Goal: Information Seeking & Learning: Learn about a topic

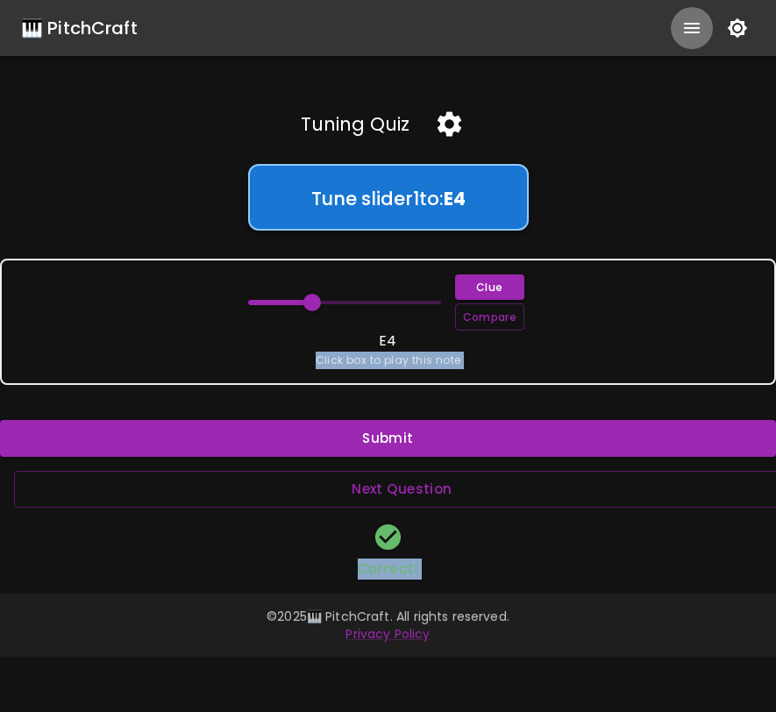
click at [692, 30] on icon "show more" at bounding box center [691, 28] width 21 height 21
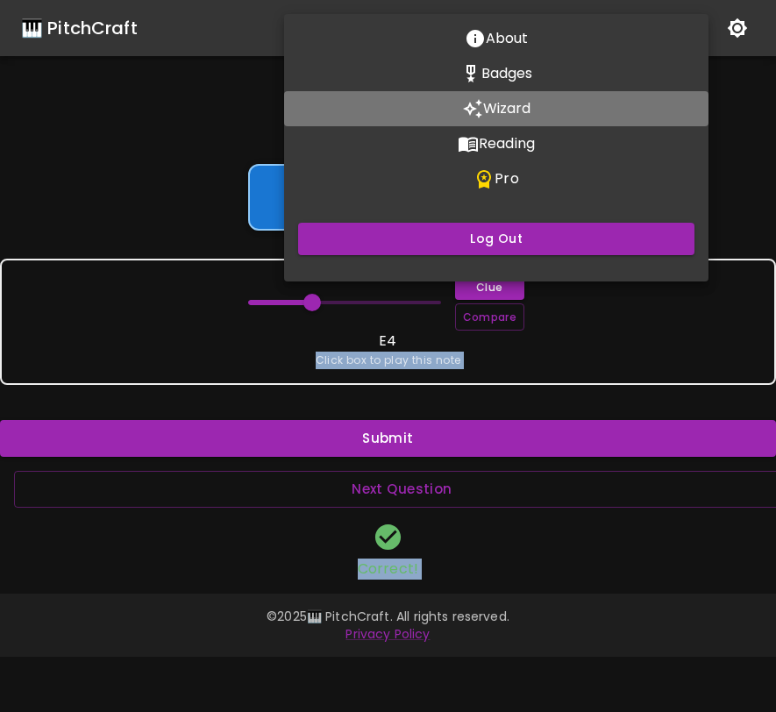
click at [515, 107] on p "Wizard" at bounding box center [507, 108] width 48 height 21
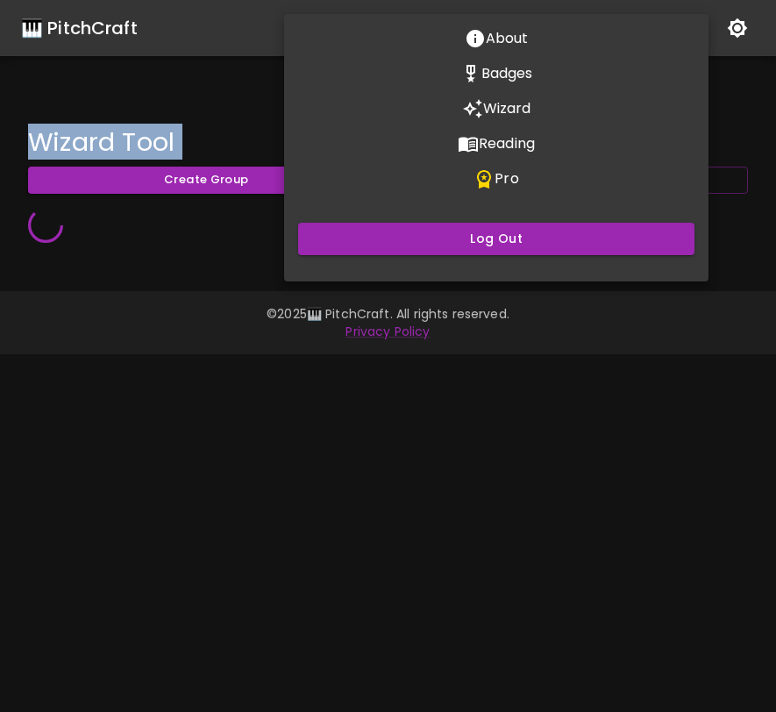
click at [740, 153] on div at bounding box center [388, 356] width 776 height 712
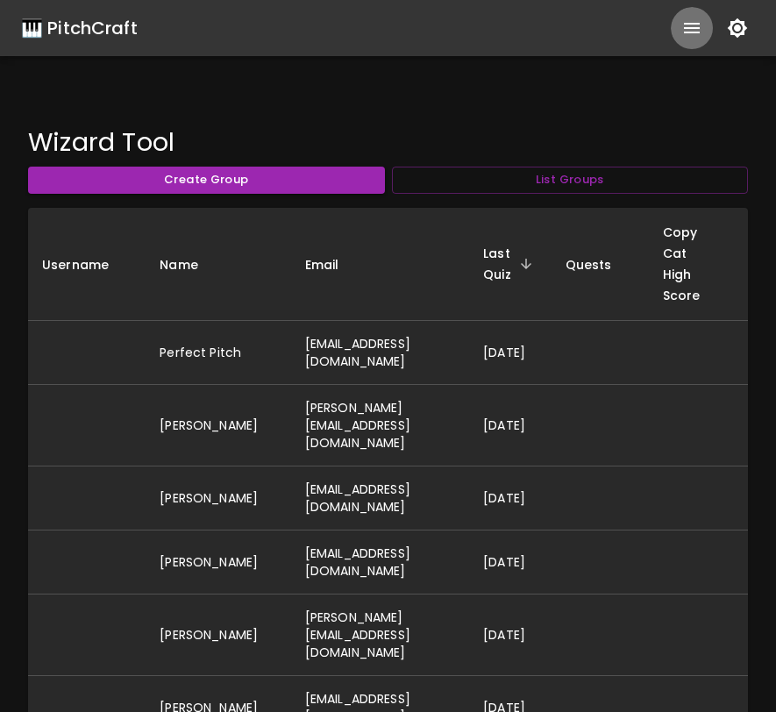
click at [692, 31] on icon "show more" at bounding box center [691, 28] width 21 height 21
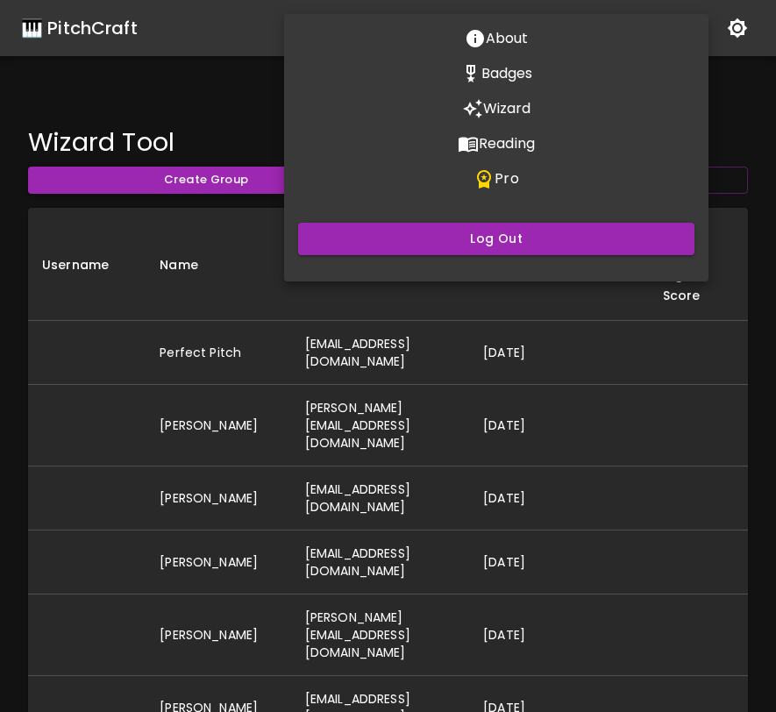
click at [723, 89] on div at bounding box center [388, 356] width 776 height 712
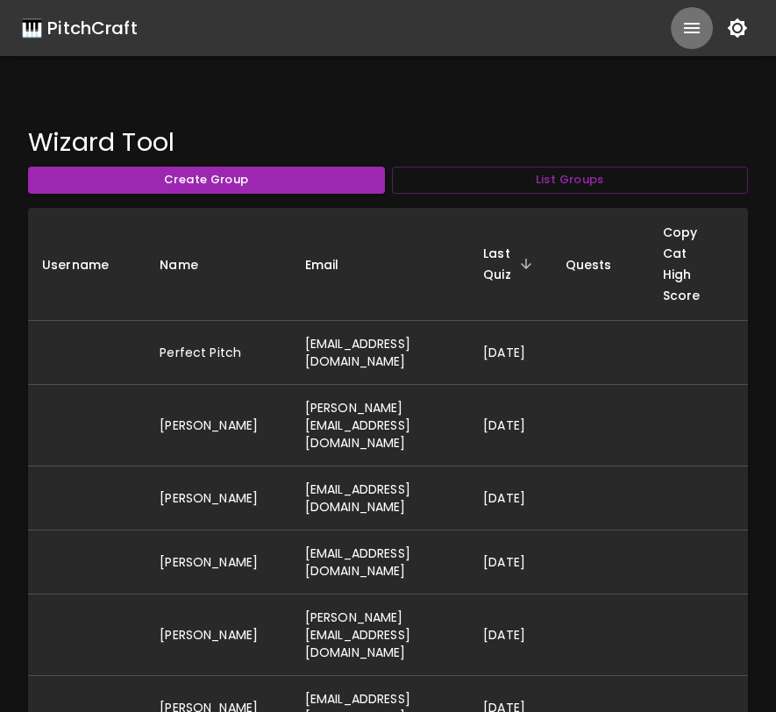
click at [685, 32] on icon "show more" at bounding box center [692, 28] width 16 height 11
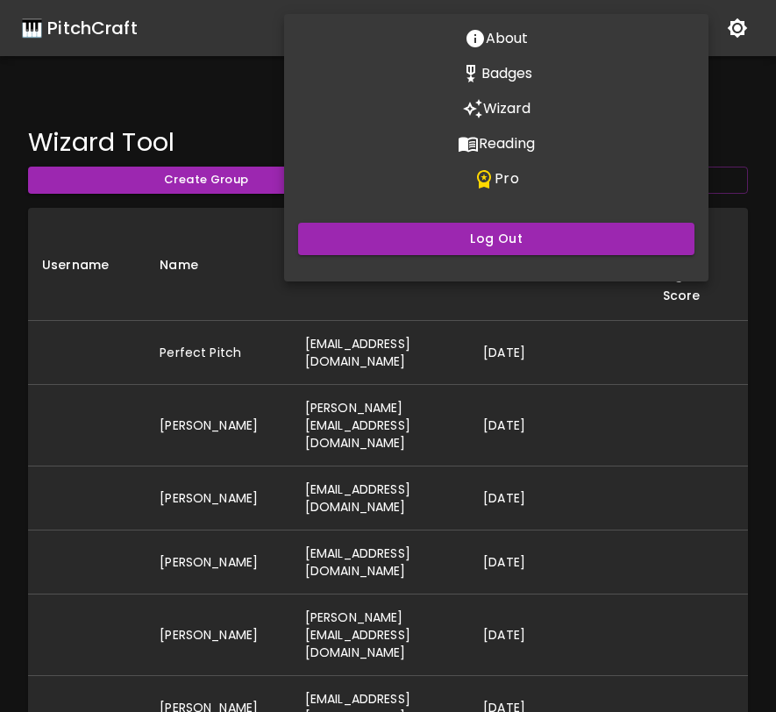
click at [516, 67] on p "Badges" at bounding box center [507, 73] width 52 height 21
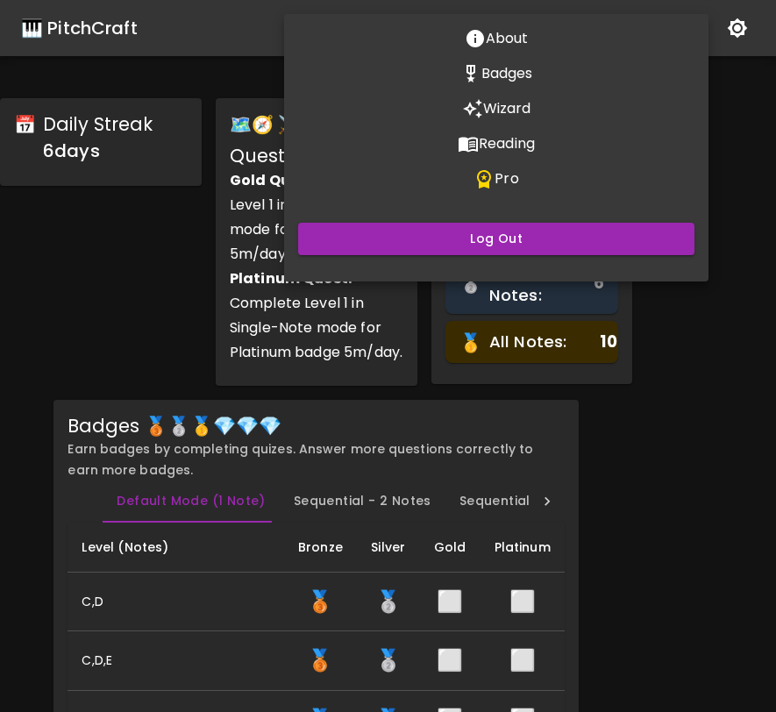
click at [742, 180] on div at bounding box center [388, 356] width 776 height 712
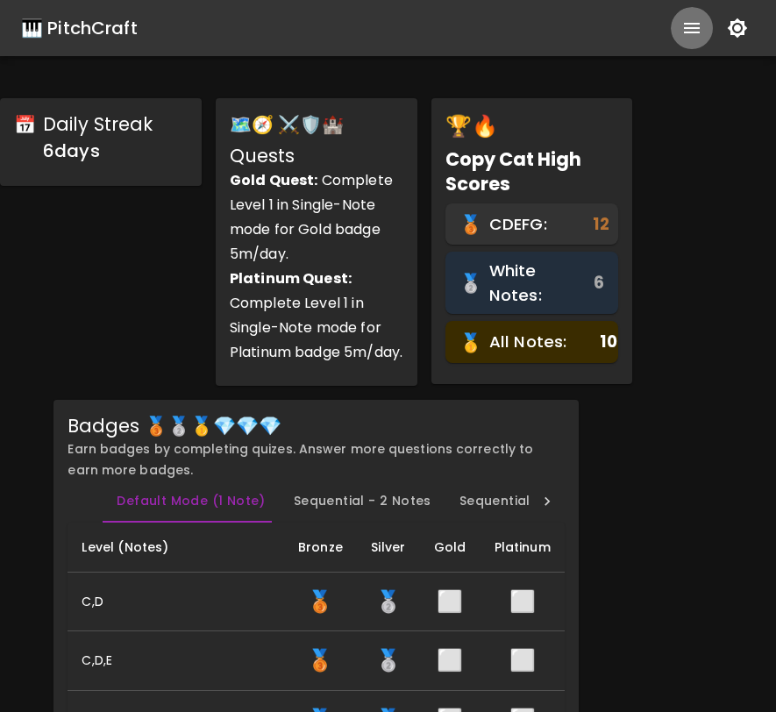
click at [685, 28] on icon "show more" at bounding box center [692, 28] width 16 height 11
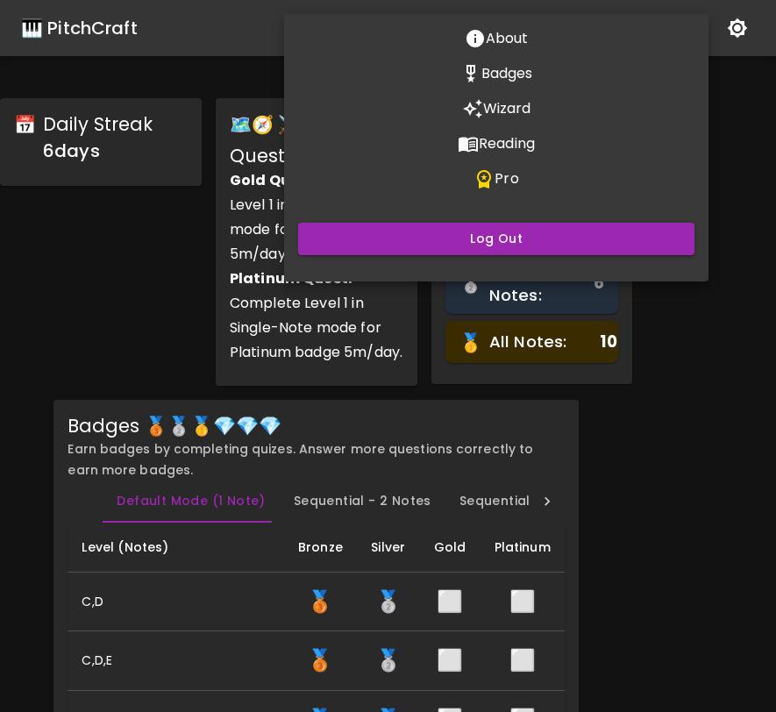
click at [732, 321] on div at bounding box center [388, 356] width 776 height 712
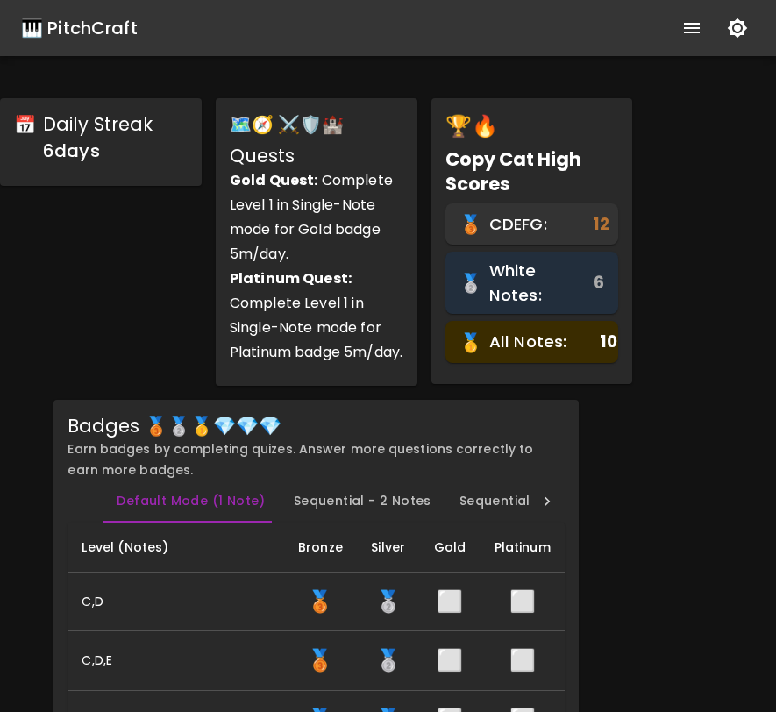
click at [681, 24] on icon "show more" at bounding box center [691, 28] width 21 height 21
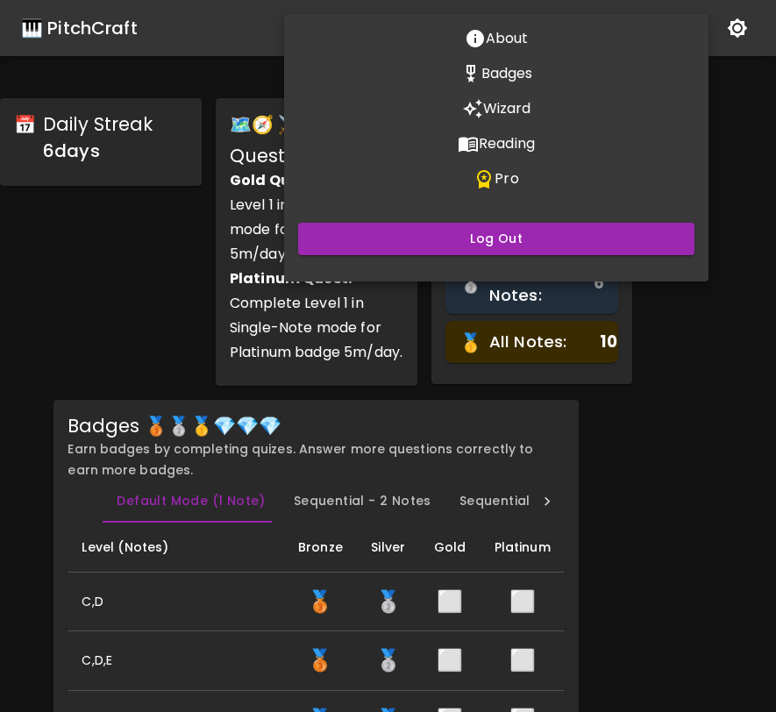
click at [512, 184] on p "Pro" at bounding box center [506, 178] width 24 height 21
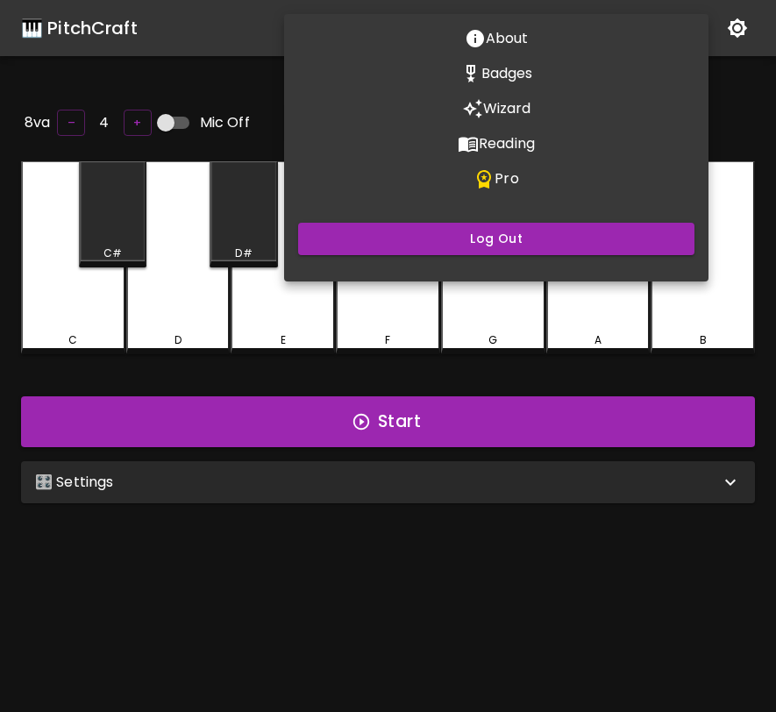
click at [612, 473] on div at bounding box center [388, 356] width 776 height 712
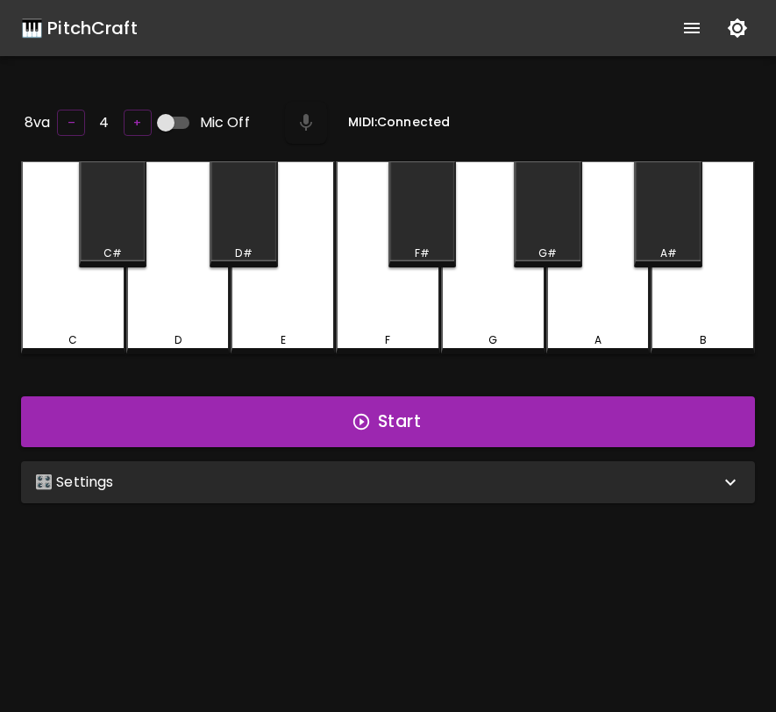
click at [612, 473] on div "🎛️ Settings" at bounding box center [377, 482] width 685 height 21
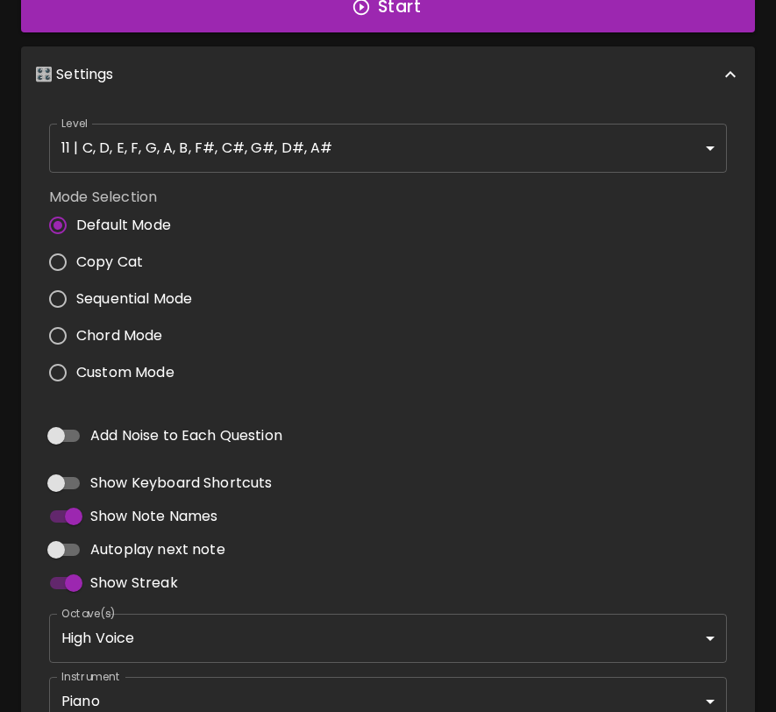
scroll to position [439, 0]
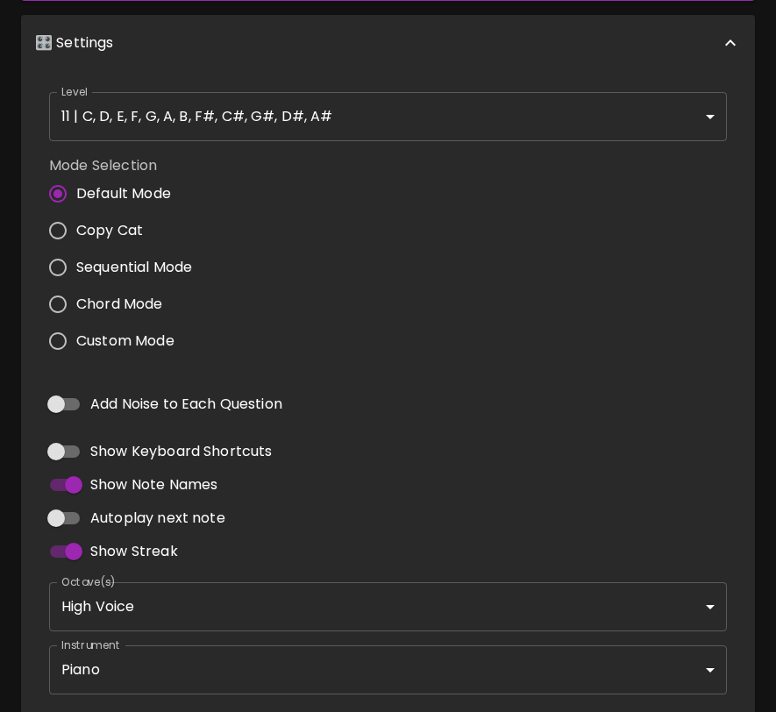
click at [160, 340] on span "Custom Mode" at bounding box center [125, 340] width 98 height 21
click at [76, 340] on input "Custom Mode" at bounding box center [57, 341] width 37 height 37
radio input "true"
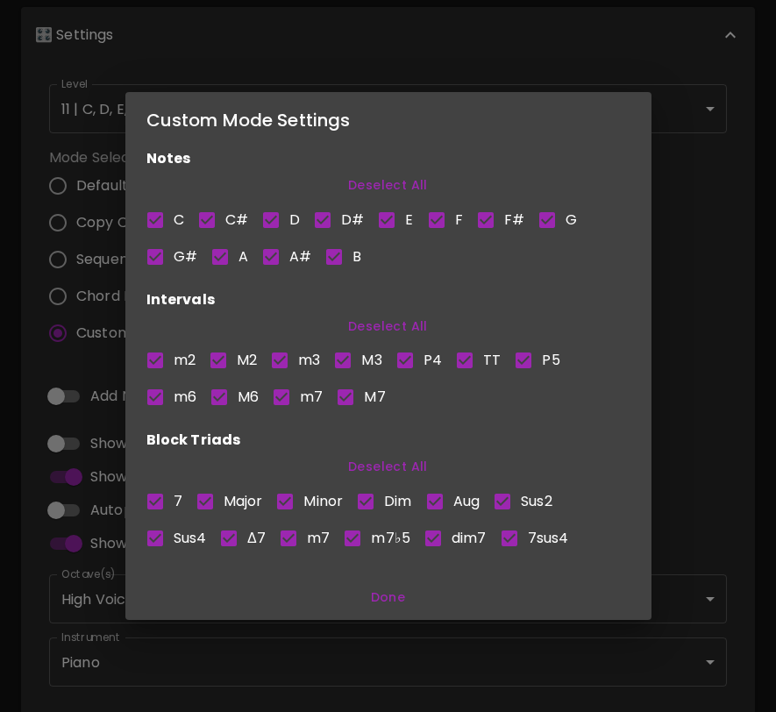
scroll to position [0, 0]
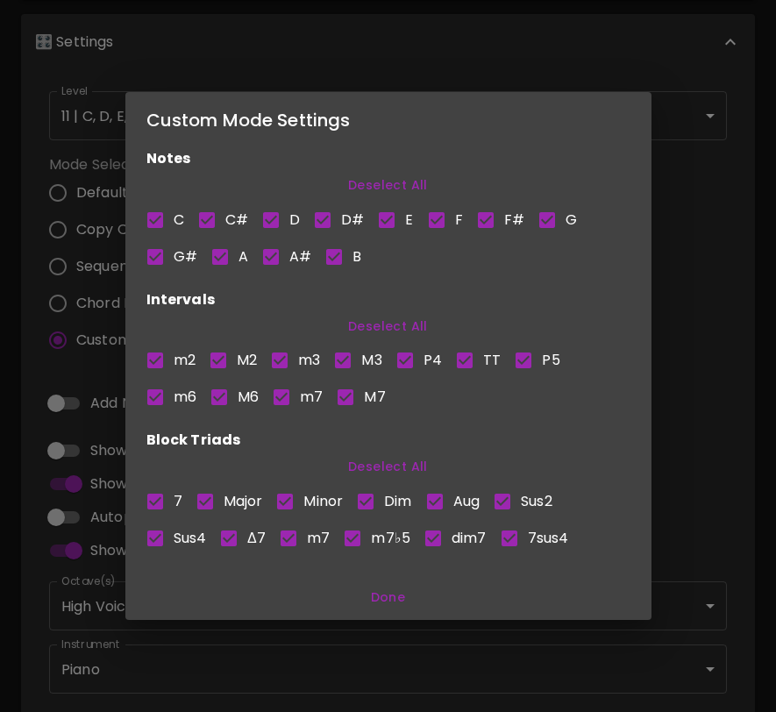
click at [380, 328] on button "Deselect All" at bounding box center [388, 326] width 484 height 32
checkbox input "false"
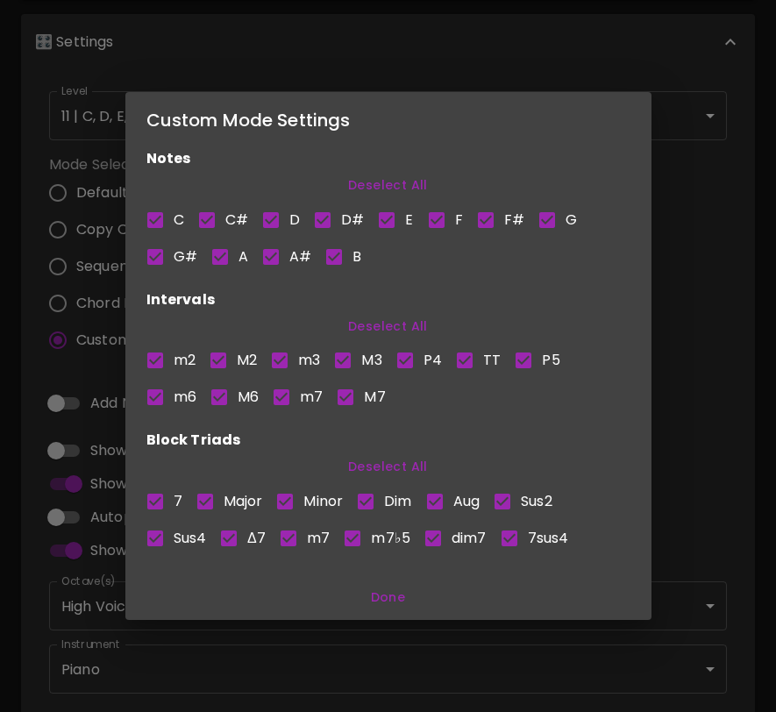
checkbox input "false"
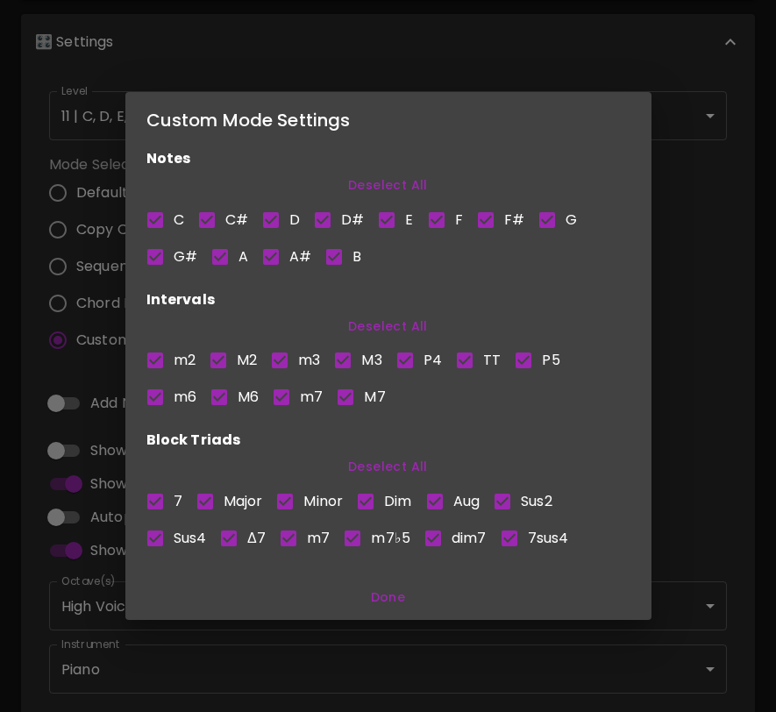
checkbox input "false"
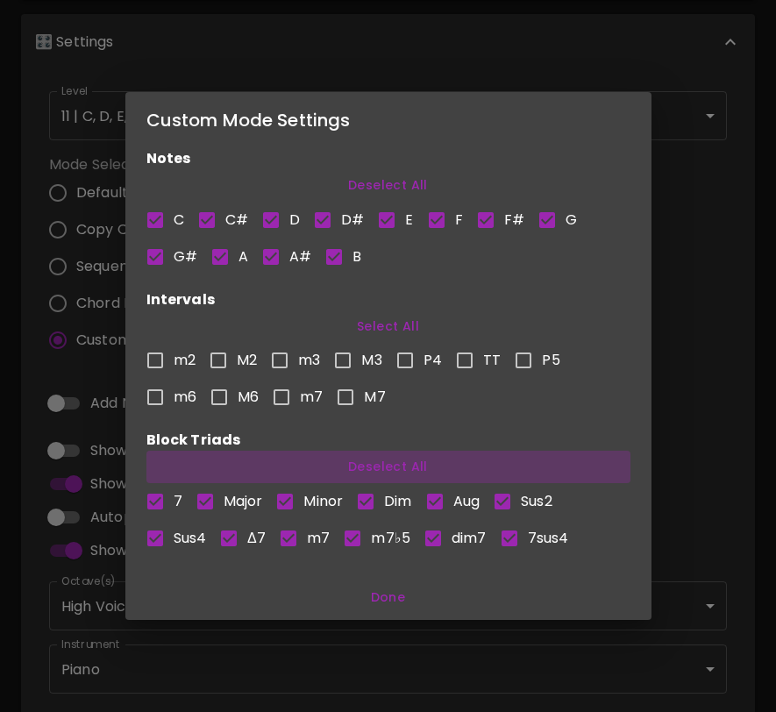
click at [382, 462] on button "Deselect All" at bounding box center [388, 467] width 484 height 32
checkbox input "false"
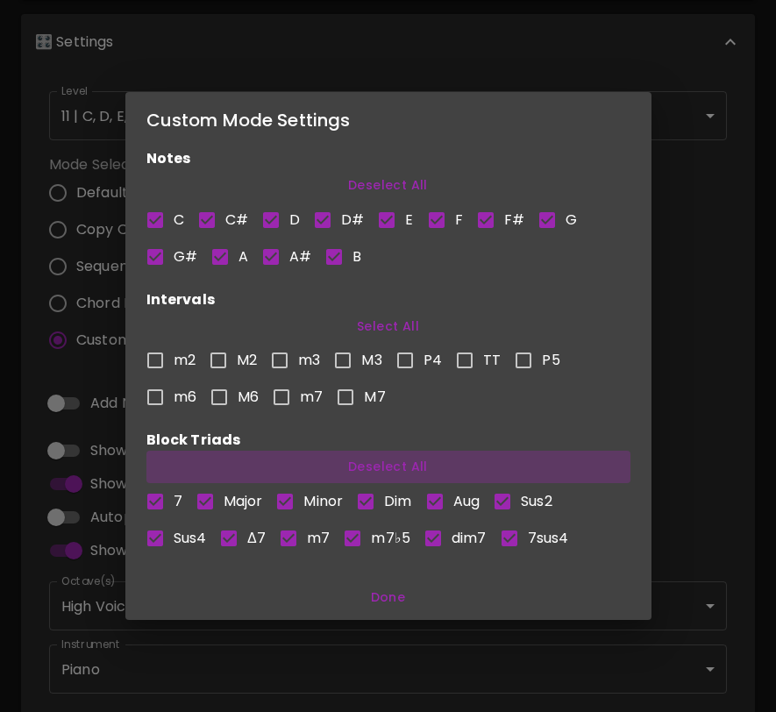
checkbox input "false"
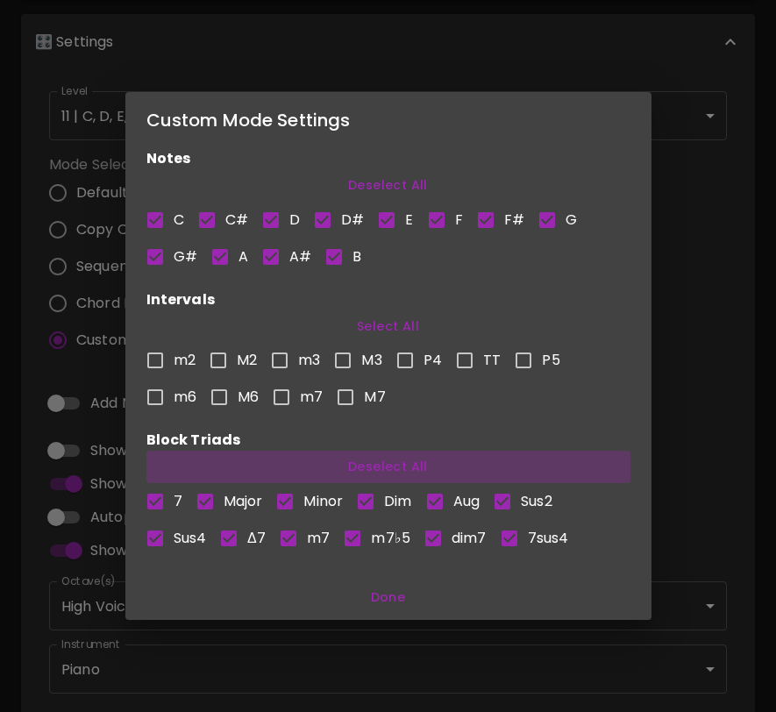
checkbox input "false"
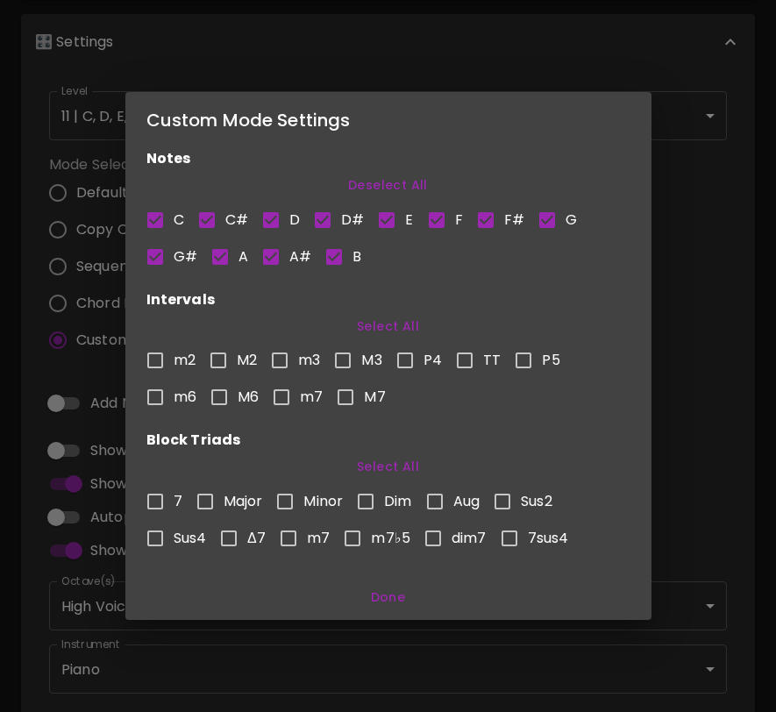
click at [400, 602] on button "Done" at bounding box center [388, 597] width 512 height 32
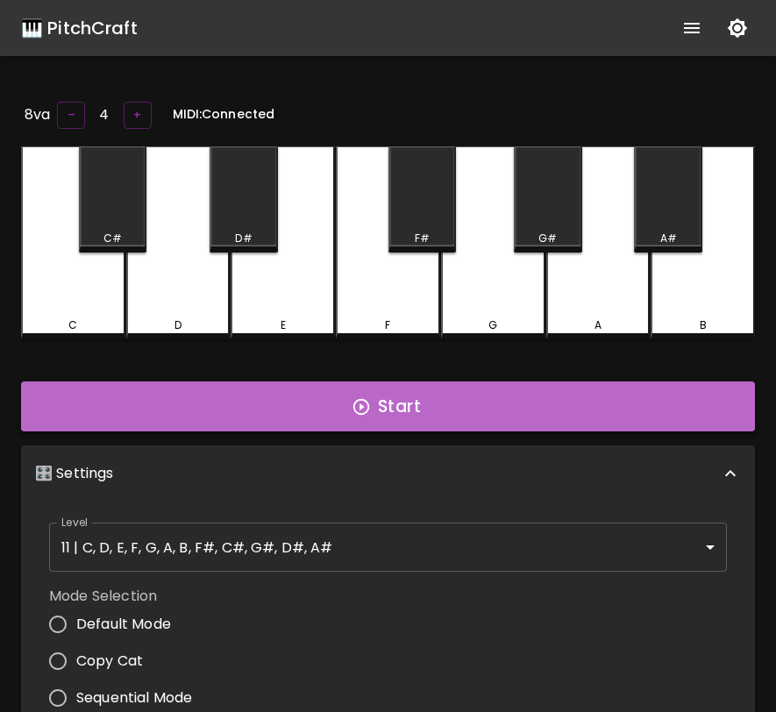
click at [418, 396] on button "Start" at bounding box center [388, 406] width 734 height 51
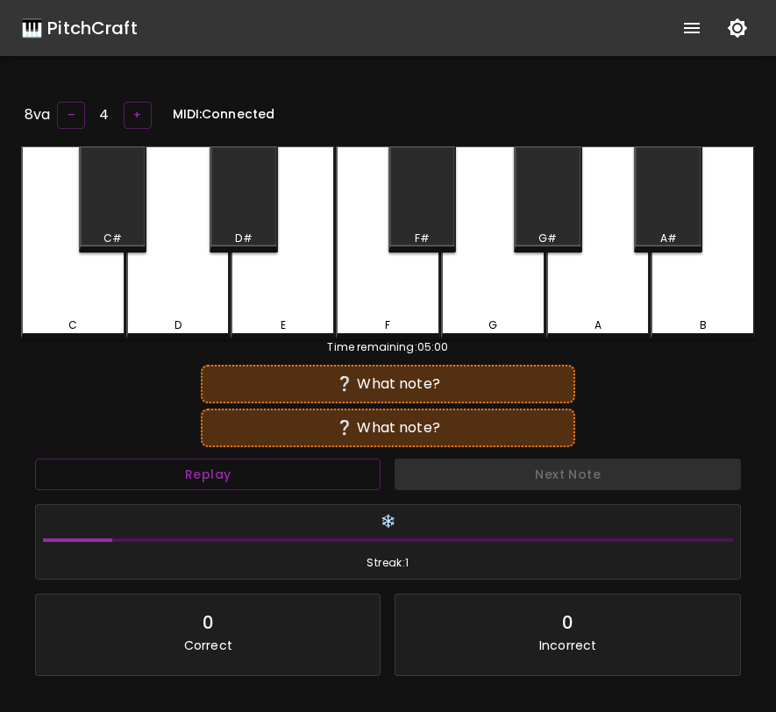
scroll to position [175, 0]
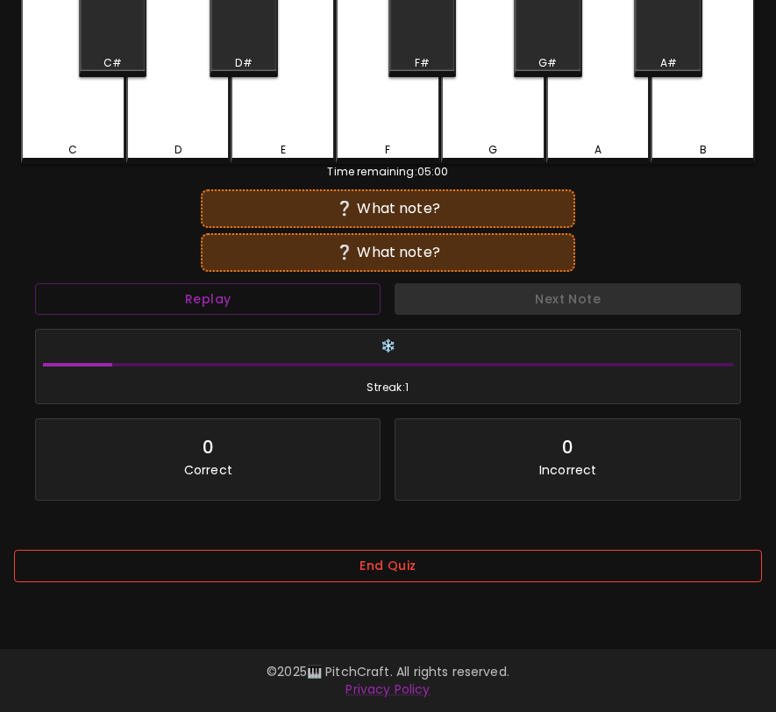
click at [474, 568] on button "End Quiz" at bounding box center [388, 566] width 748 height 32
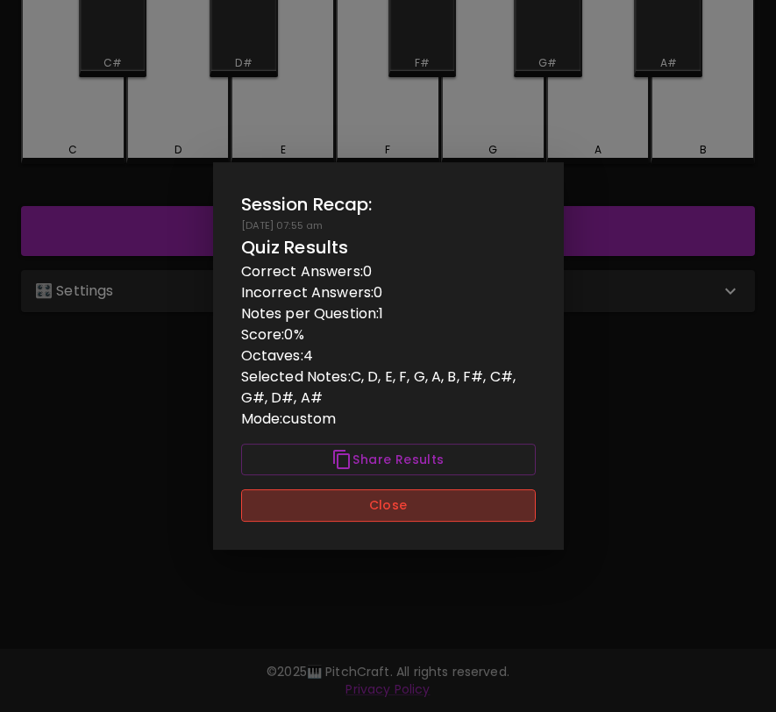
click at [463, 517] on button "Close" at bounding box center [388, 505] width 295 height 32
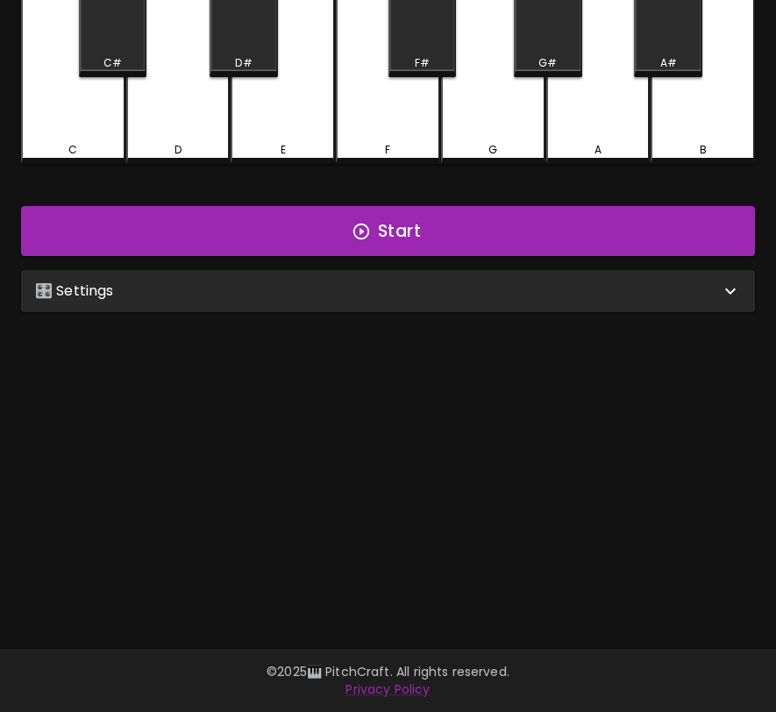
scroll to position [0, 0]
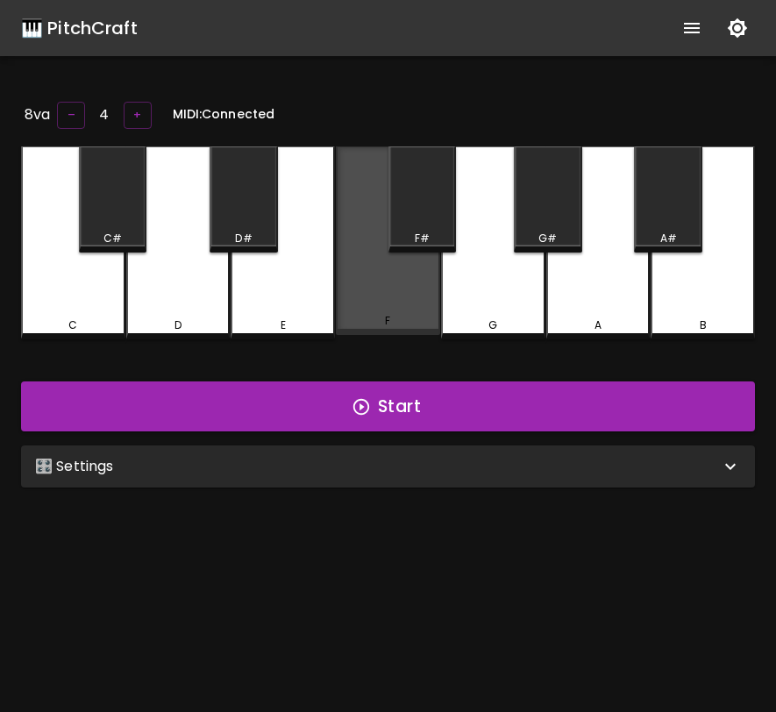
click at [387, 307] on div "F" at bounding box center [388, 240] width 104 height 189
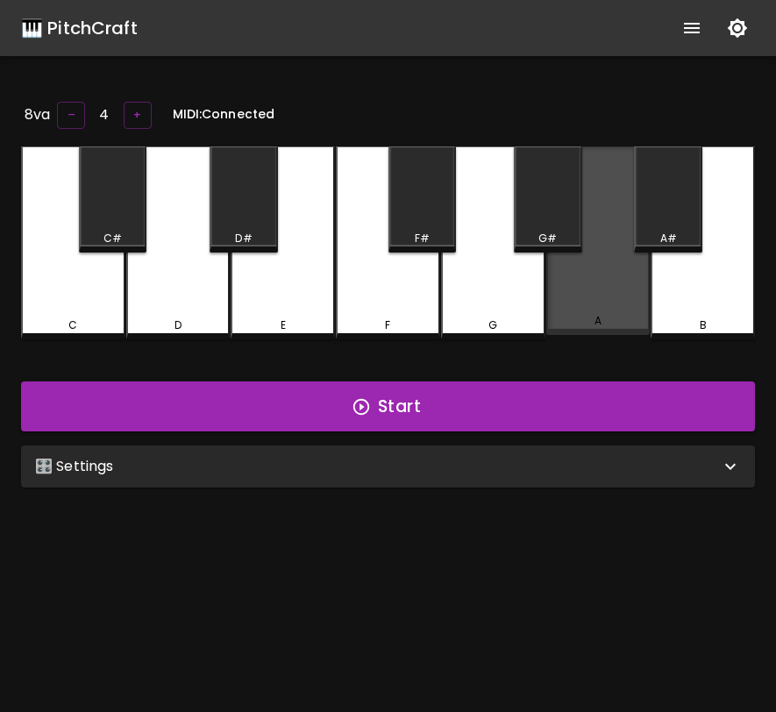
click at [564, 252] on div "A" at bounding box center [598, 240] width 104 height 189
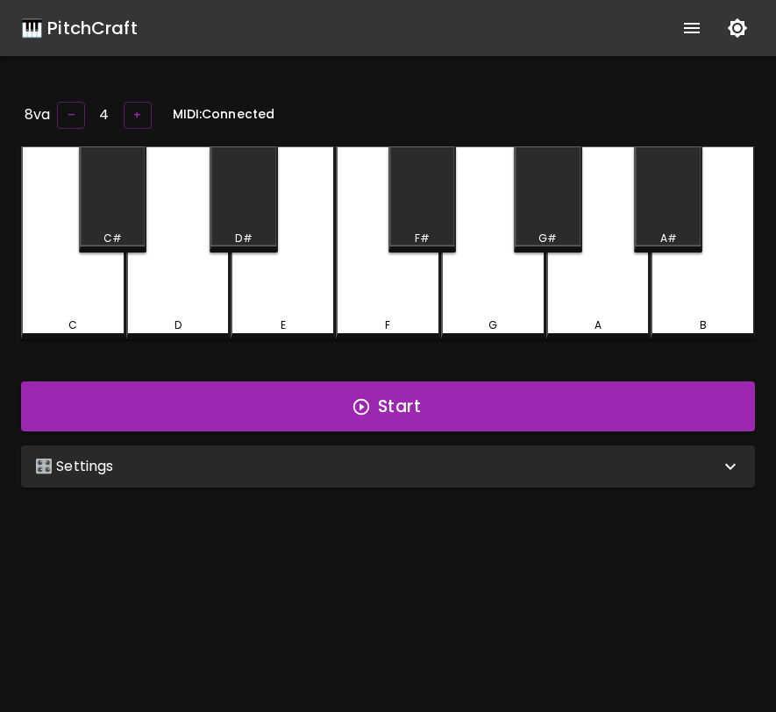
click at [507, 257] on div "G" at bounding box center [493, 242] width 104 height 193
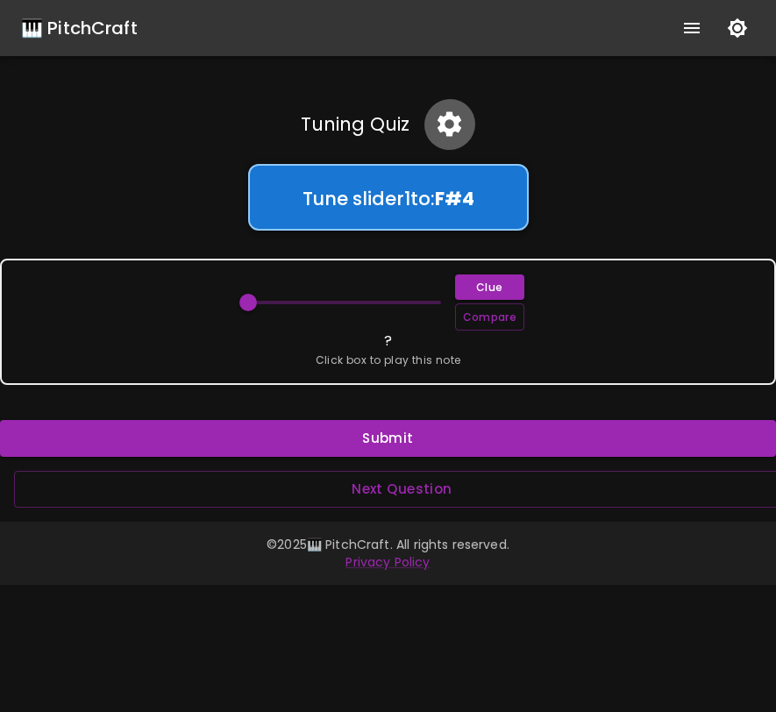
click at [451, 138] on icon "button" at bounding box center [449, 124] width 31 height 31
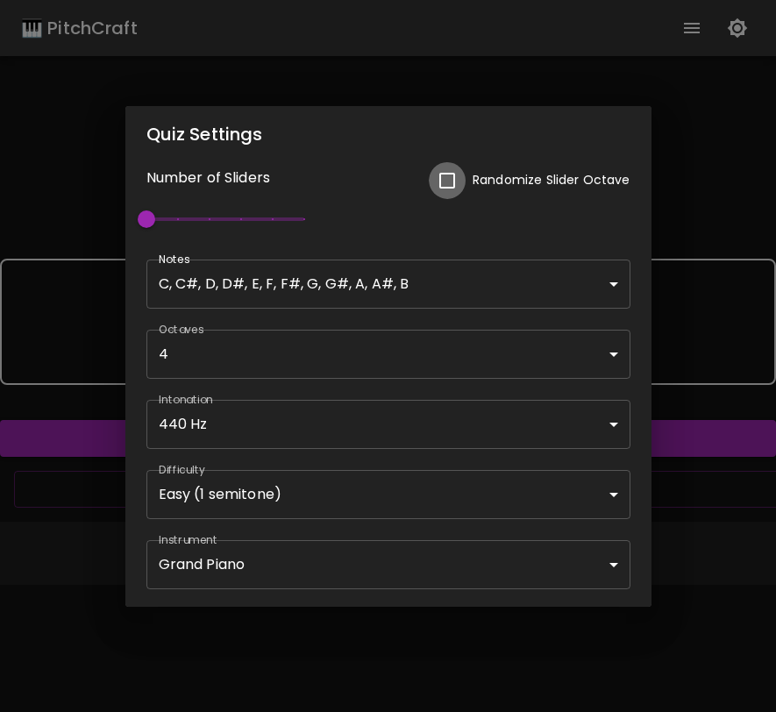
click at [449, 177] on input "checkbox" at bounding box center [447, 180] width 37 height 37
checkbox input "true"
click at [312, 501] on body "🎹 PitchCraft About Badges Wizard Reading Pro Log Out Tuning Quiz Tune slider 1 …" at bounding box center [388, 356] width 776 height 712
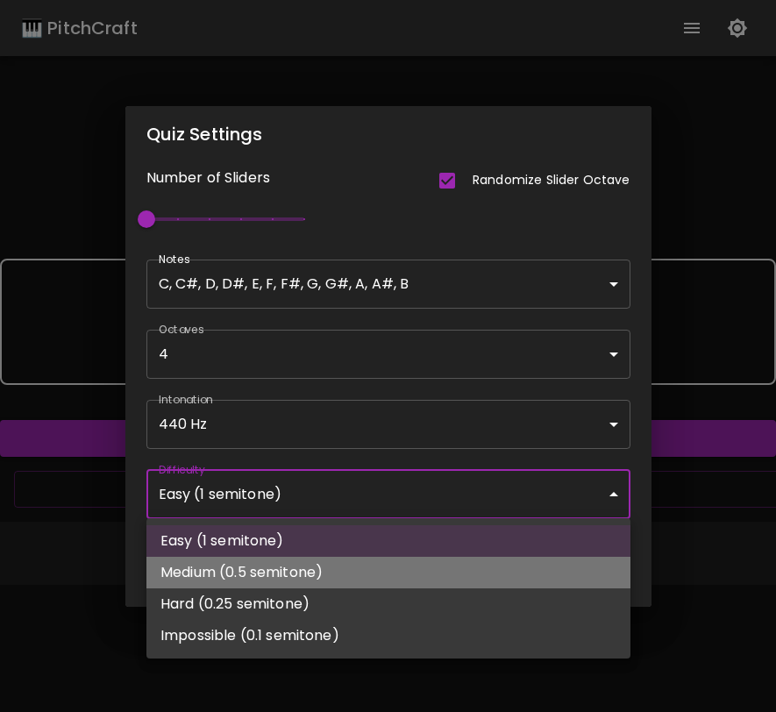
click at [293, 584] on li "Medium (0.5 semitone)" at bounding box center [388, 573] width 484 height 32
type input "77"
type input "Medium (0.5 semitone)"
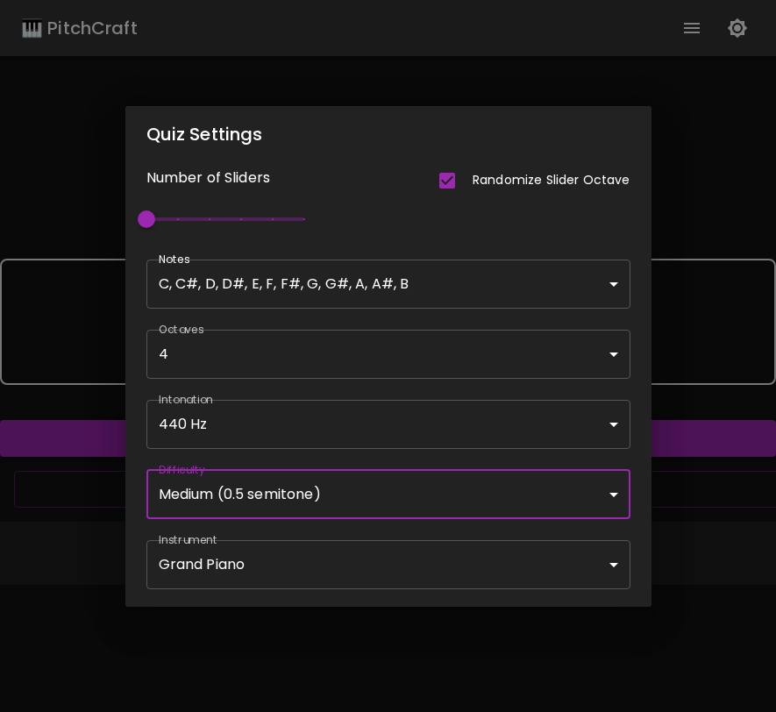
click at [353, 643] on div "Quiz Settings Number of Sliders Randomize Slider Octave 1 Notes C, C#, D, D#, E…" at bounding box center [388, 356] width 776 height 712
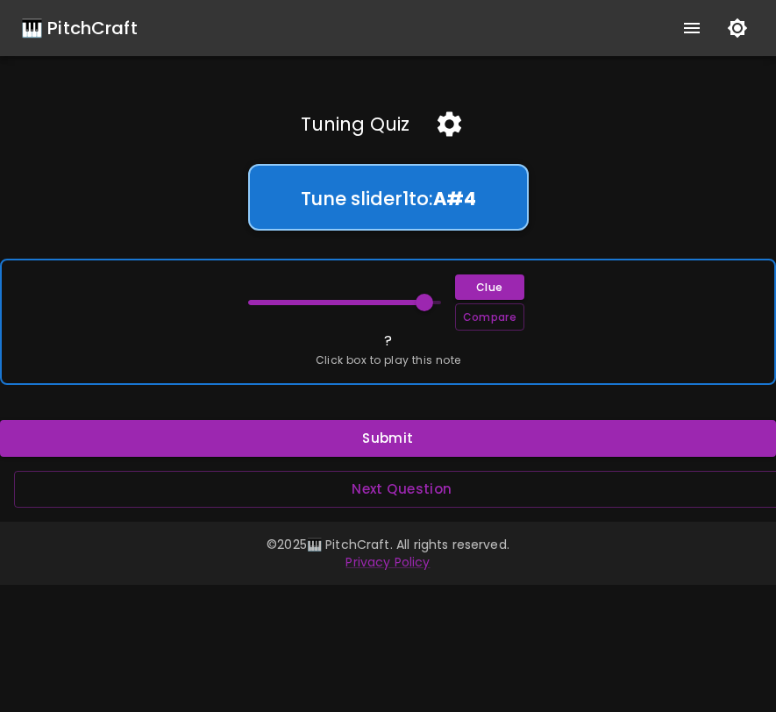
click at [405, 353] on span "Click box to play this note" at bounding box center [389, 361] width 146 height 18
drag, startPoint x: 421, startPoint y: 302, endPoint x: 316, endPoint y: 302, distance: 105.2
click at [316, 302] on span at bounding box center [320, 303] width 18 height 18
click at [316, 302] on span at bounding box center [312, 303] width 18 height 18
drag, startPoint x: 316, startPoint y: 302, endPoint x: 304, endPoint y: 302, distance: 11.4
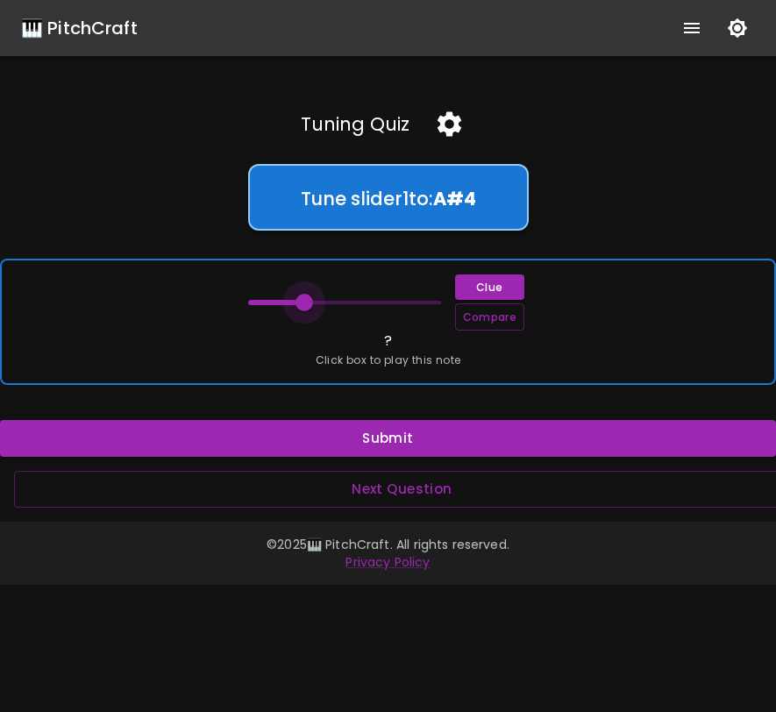
click at [304, 302] on span at bounding box center [304, 303] width 18 height 18
click at [474, 287] on button "Clue" at bounding box center [489, 286] width 69 height 25
click at [315, 302] on span at bounding box center [312, 303] width 18 height 18
click at [313, 301] on span at bounding box center [312, 303] width 18 height 18
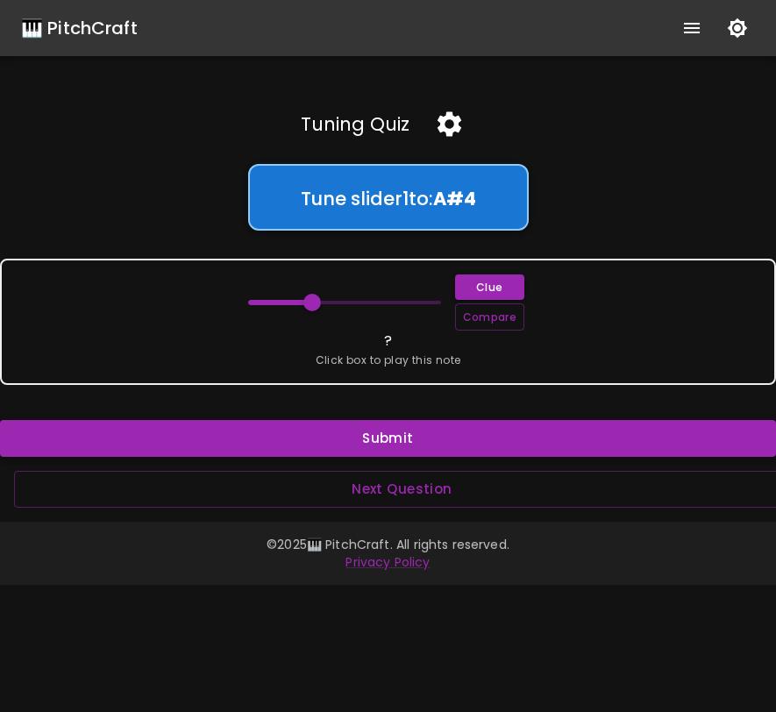
click at [389, 441] on button "Submit" at bounding box center [388, 438] width 776 height 37
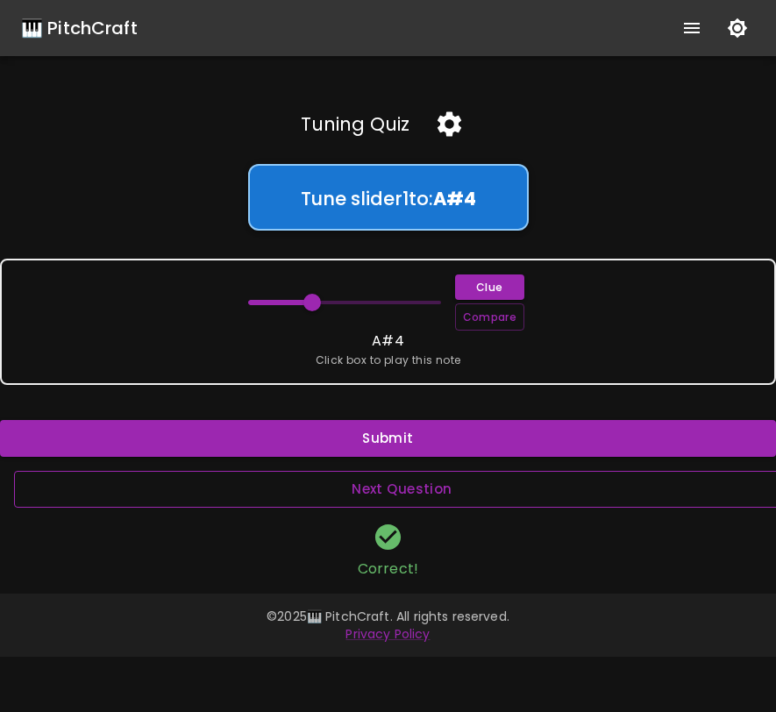
click at [386, 482] on button "Next Question" at bounding box center [402, 489] width 776 height 37
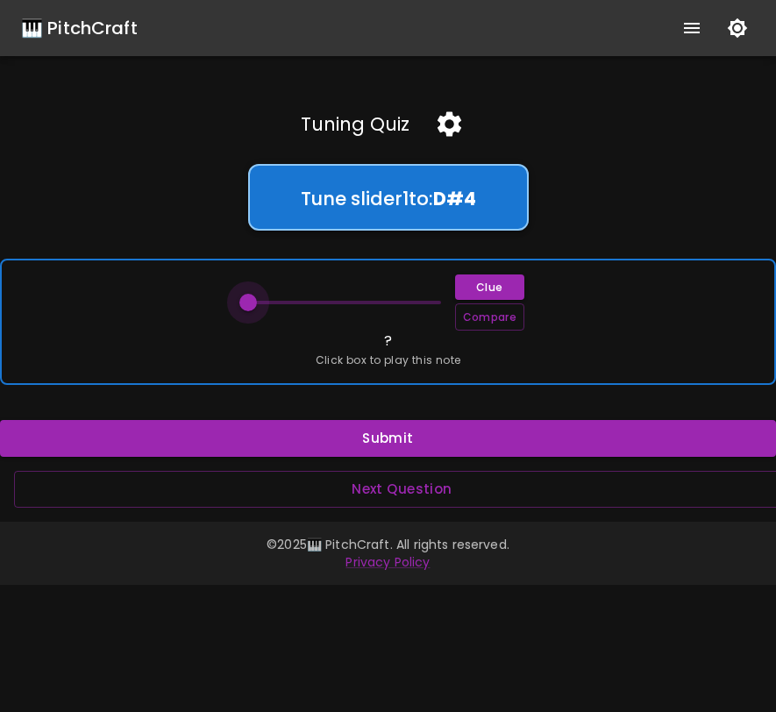
click at [246, 301] on span at bounding box center [248, 303] width 18 height 18
drag, startPoint x: 249, startPoint y: 302, endPoint x: 352, endPoint y: 296, distance: 103.6
click at [352, 295] on span at bounding box center [353, 303] width 18 height 18
click at [352, 296] on span at bounding box center [353, 303] width 18 height 18
drag, startPoint x: 352, startPoint y: 296, endPoint x: 389, endPoint y: 295, distance: 36.8
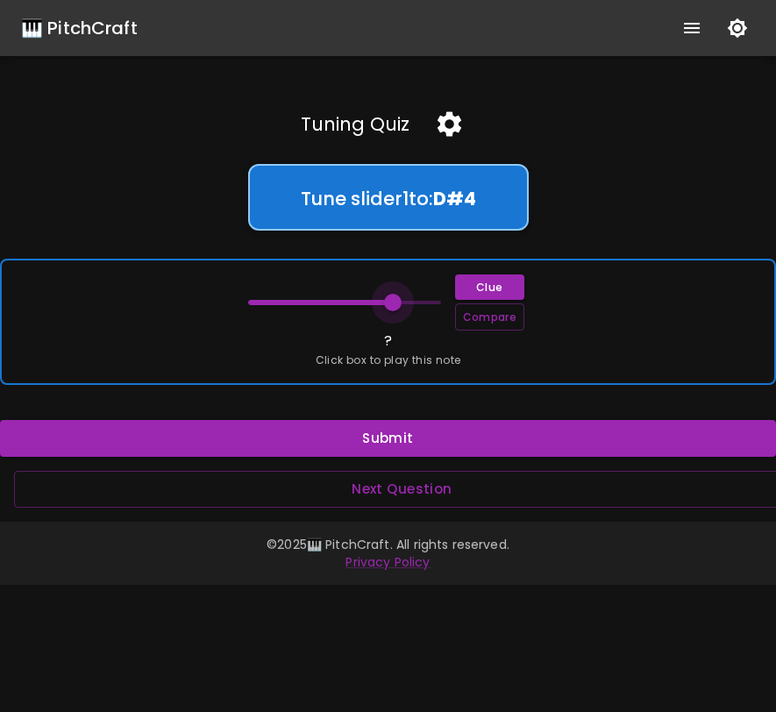
click at [391, 297] on span at bounding box center [393, 303] width 18 height 18
click at [389, 295] on span at bounding box center [393, 303] width 18 height 18
click at [386, 298] on span at bounding box center [384, 303] width 18 height 18
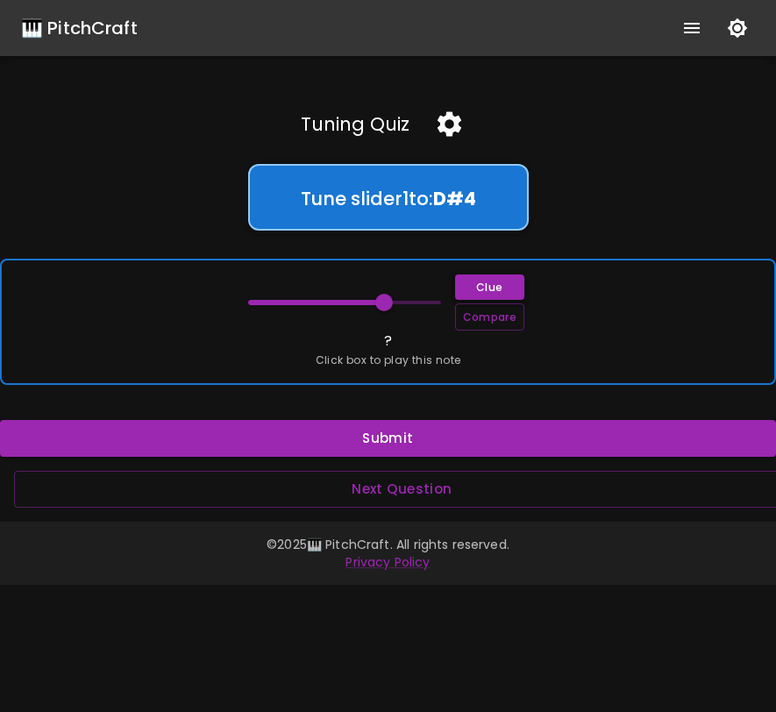
click at [482, 288] on button "Clue" at bounding box center [489, 286] width 69 height 25
click at [386, 305] on span at bounding box center [384, 303] width 18 height 18
click at [379, 305] on span at bounding box center [376, 303] width 18 height 18
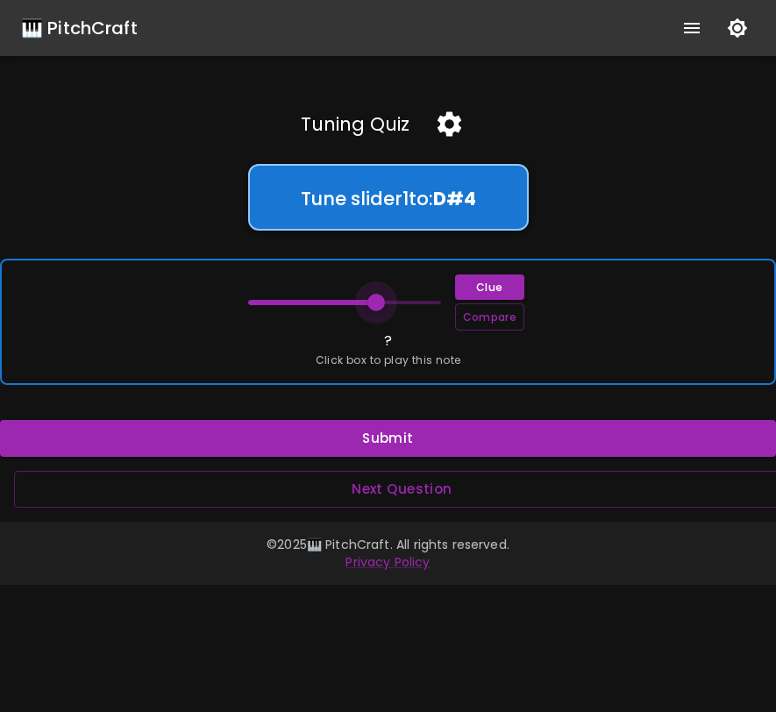
click at [379, 305] on span at bounding box center [376, 303] width 18 height 18
click at [371, 305] on span at bounding box center [368, 303] width 18 height 18
click at [375, 303] on span at bounding box center [376, 303] width 18 height 18
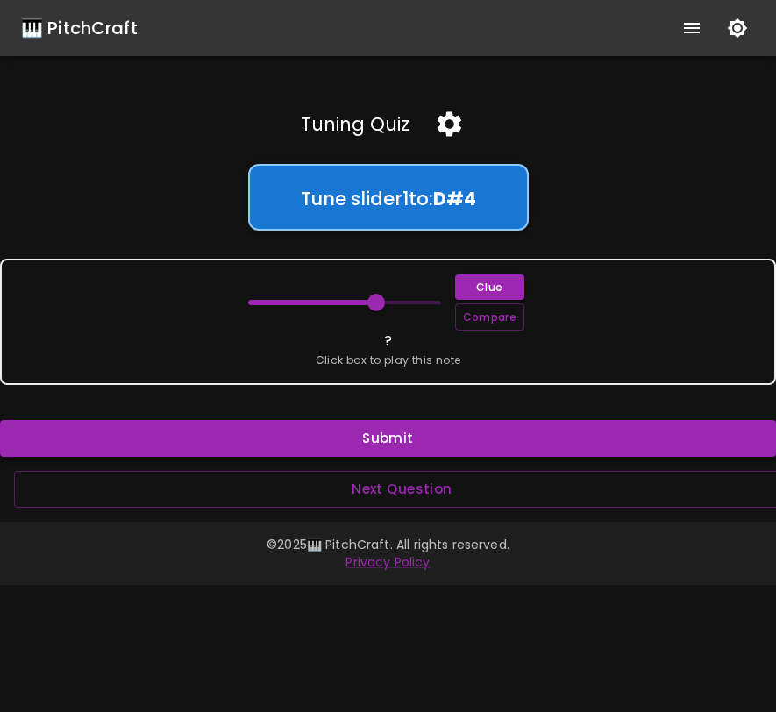
click at [401, 437] on button "Submit" at bounding box center [388, 438] width 776 height 37
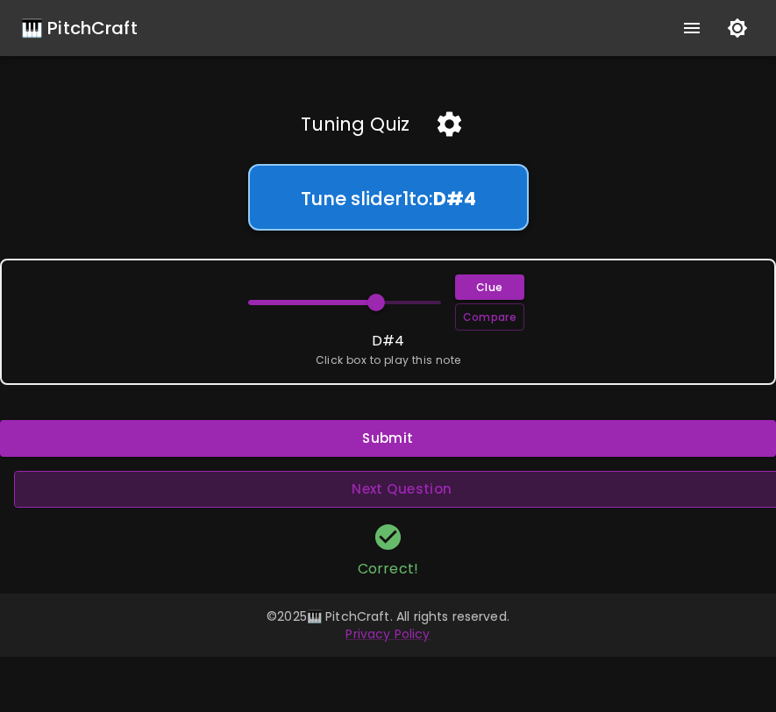
click at [398, 475] on button "Next Question" at bounding box center [402, 489] width 776 height 37
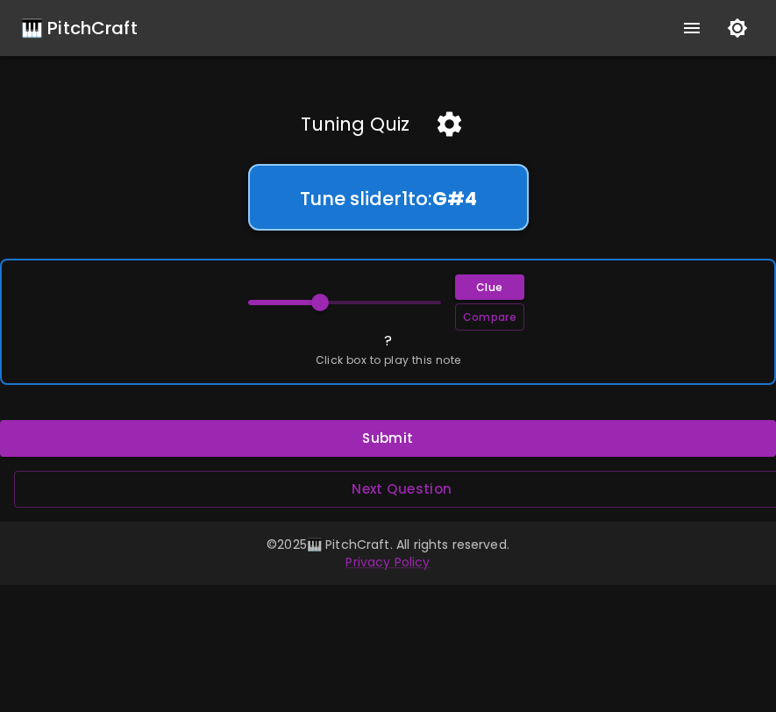
click at [406, 365] on span "Click box to play this note" at bounding box center [389, 361] width 146 height 18
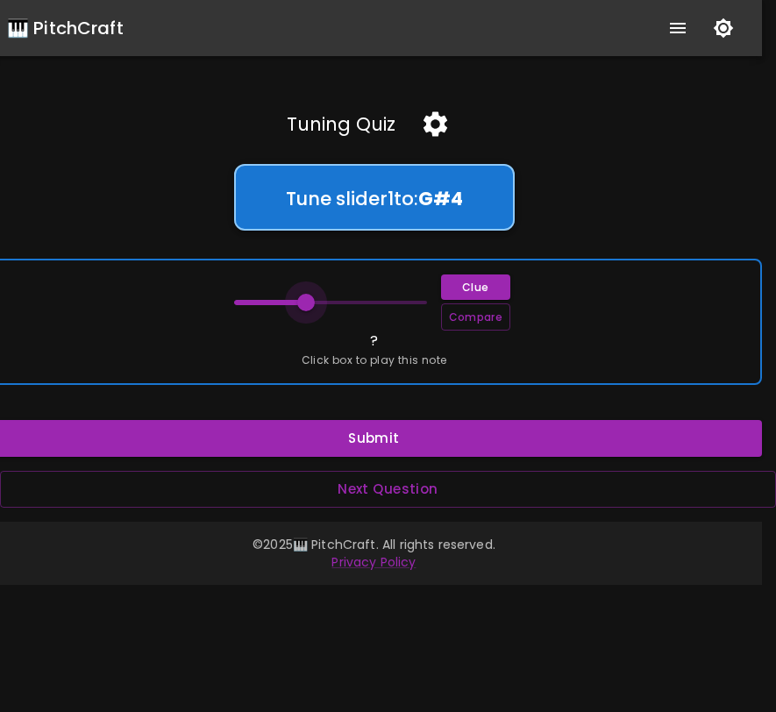
click at [303, 303] on span at bounding box center [306, 303] width 18 height 18
click at [319, 304] on span at bounding box center [322, 303] width 18 height 18
click at [340, 302] on span at bounding box center [339, 303] width 18 height 18
type input "68"
click at [330, 302] on span at bounding box center [331, 303] width 18 height 18
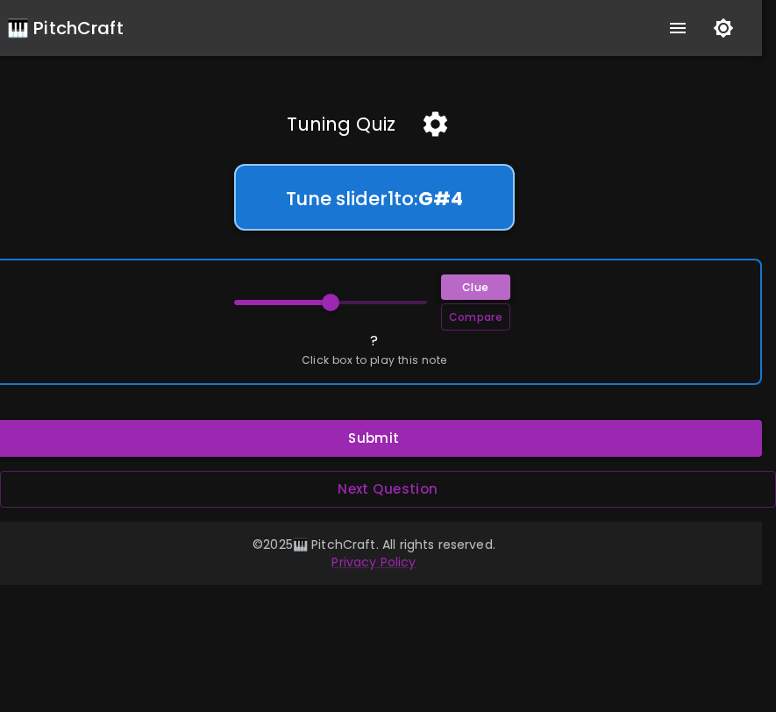
click at [480, 279] on button "Clue" at bounding box center [475, 286] width 69 height 25
click at [473, 324] on button "Compare" at bounding box center [475, 316] width 69 height 27
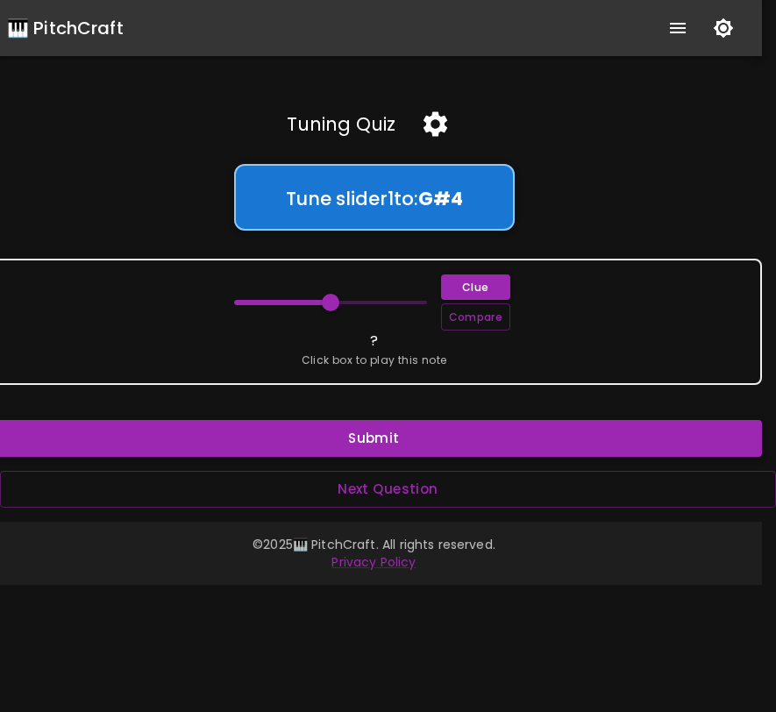
click at [437, 447] on button "Submit" at bounding box center [374, 438] width 776 height 37
